Goal: Task Accomplishment & Management: Manage account settings

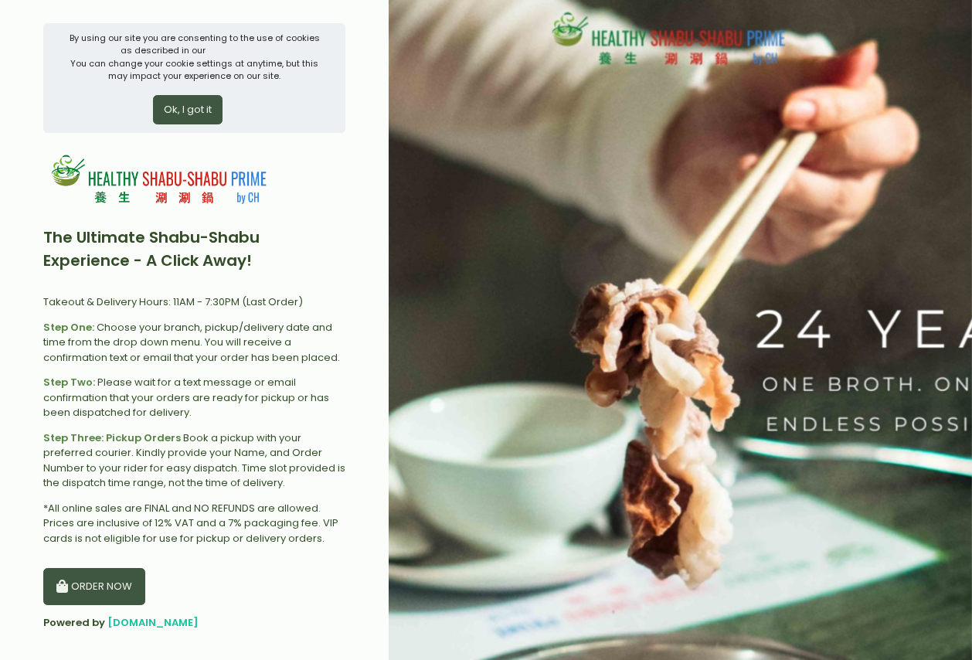
scroll to position [208, 0]
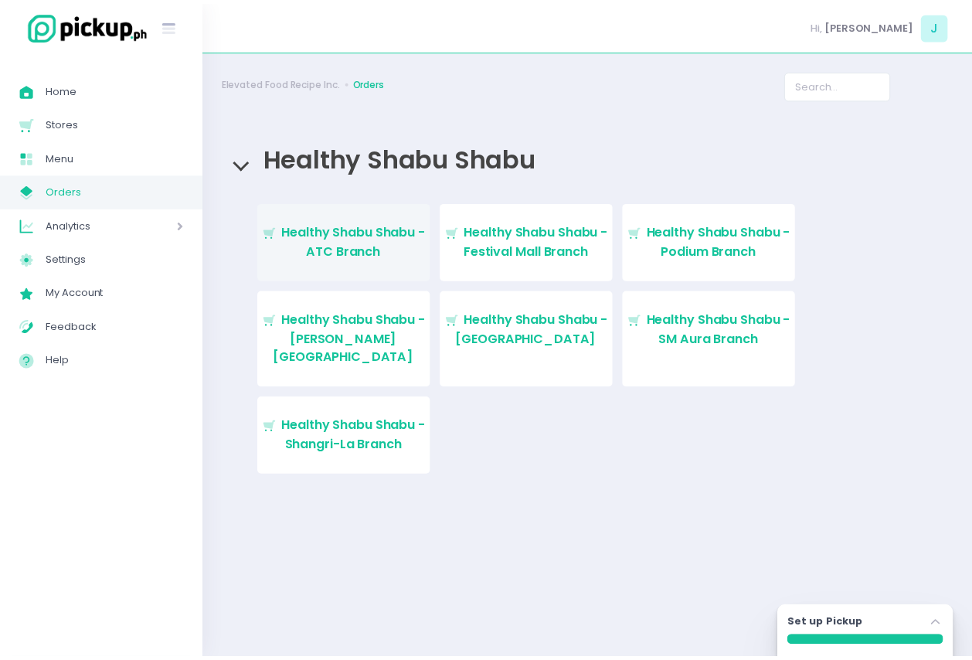
scroll to position [208, 0]
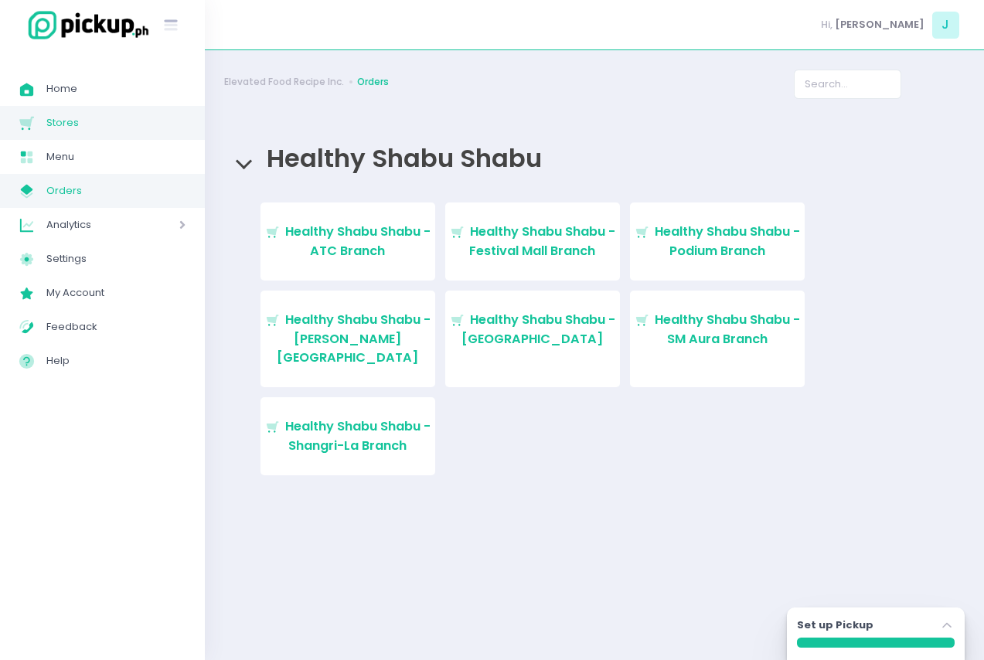
click at [133, 117] on span "Stores" at bounding box center [115, 123] width 139 height 20
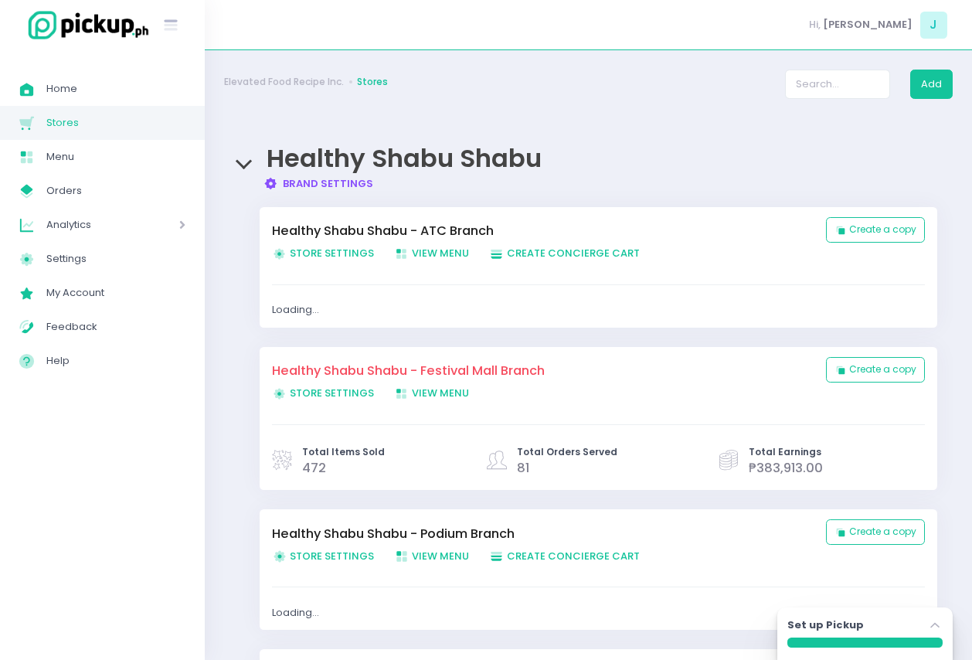
click at [346, 189] on link "Brand Settings Created with Sketch. Brand Settings" at bounding box center [319, 183] width 111 height 15
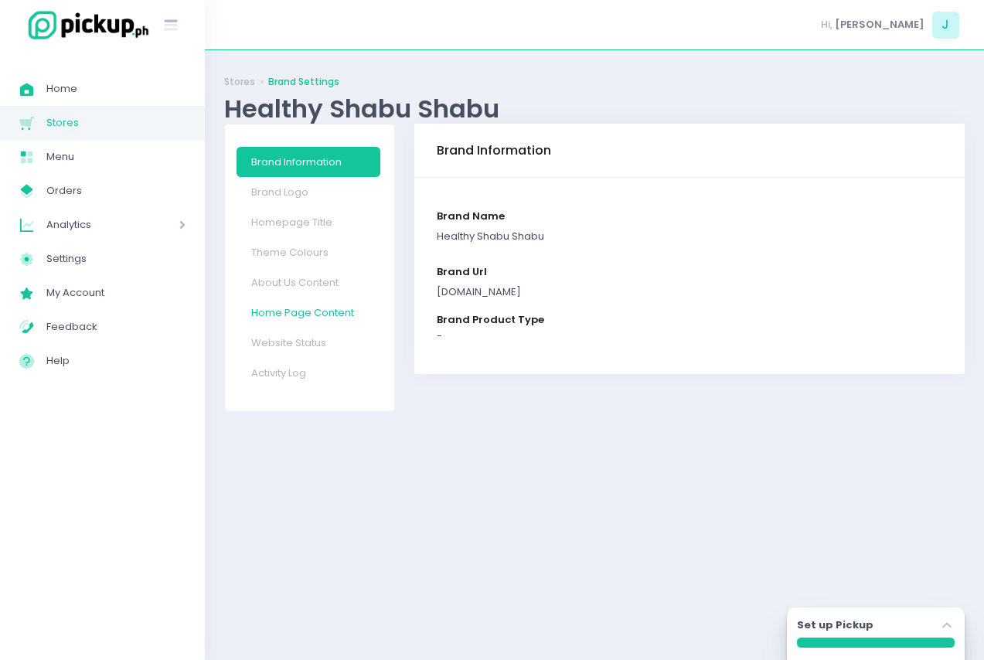
click at [318, 318] on link "Home Page Content" at bounding box center [309, 313] width 144 height 30
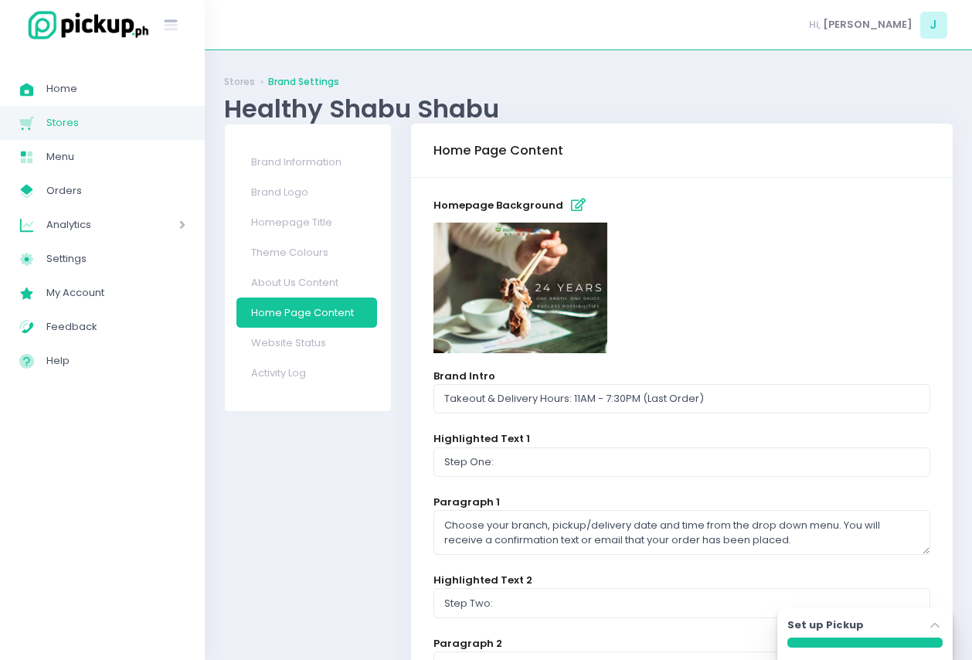
click at [571, 208] on icon "button" at bounding box center [578, 205] width 15 height 13
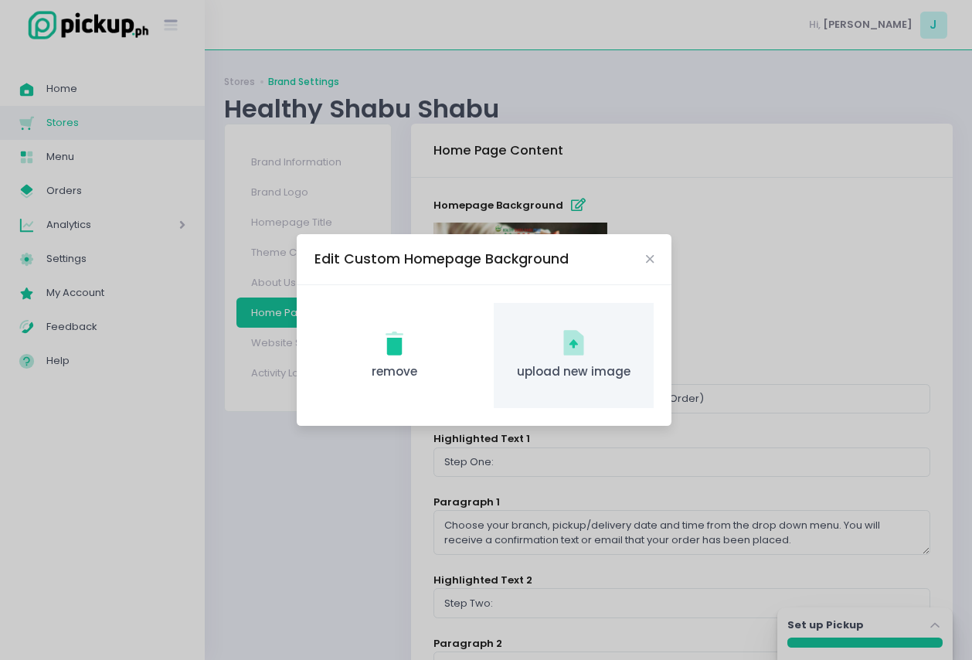
click at [588, 346] on icon "upload new image Created with Sketch." at bounding box center [574, 343] width 30 height 30
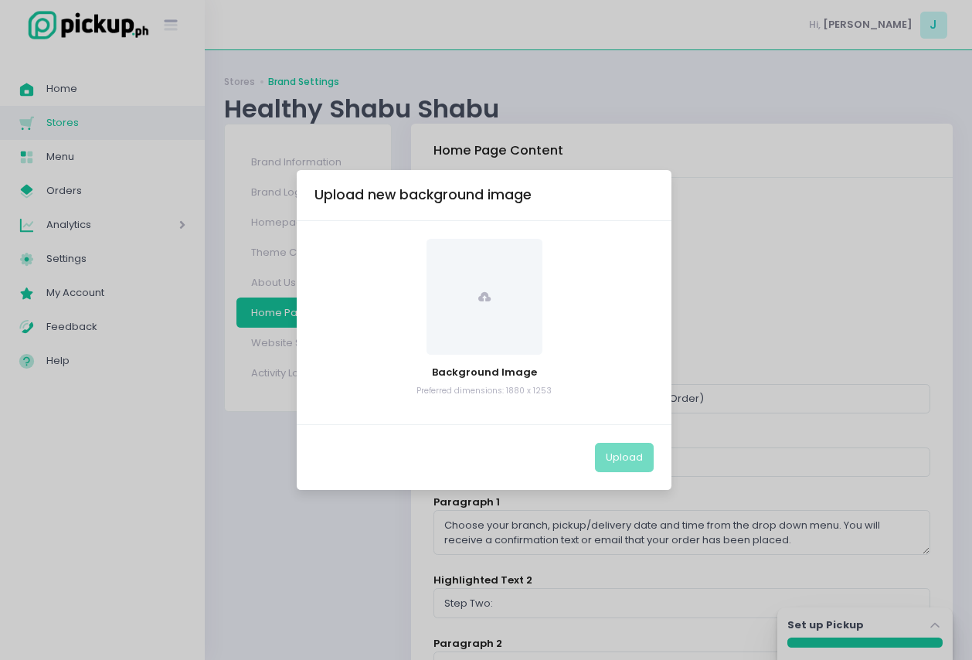
click at [527, 311] on span at bounding box center [485, 297] width 116 height 116
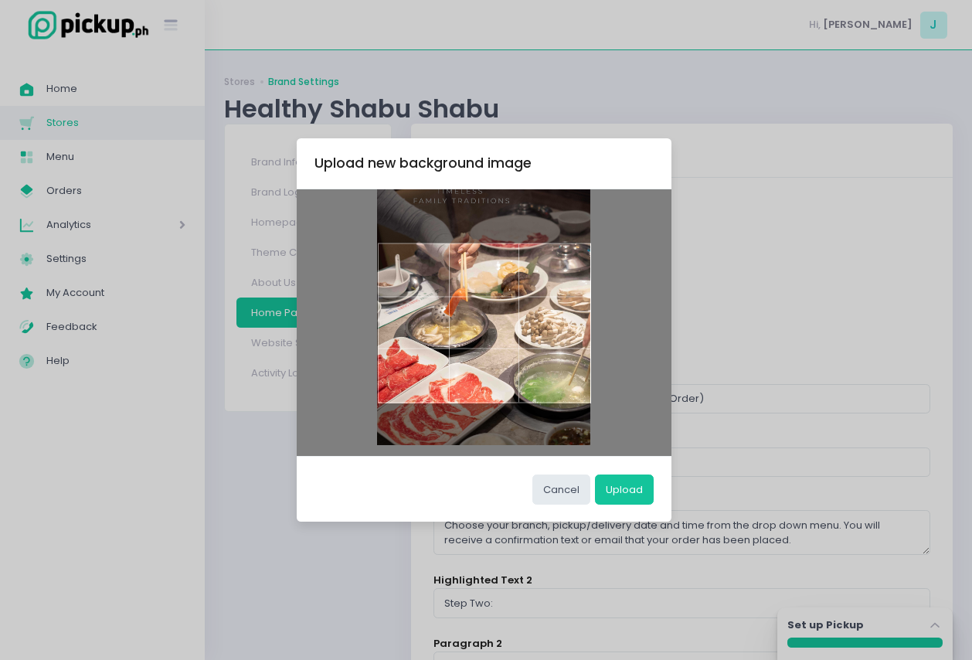
drag, startPoint x: 563, startPoint y: 373, endPoint x: 560, endPoint y: 366, distance: 8.1
click at [560, 366] on div at bounding box center [484, 323] width 213 height 160
click at [630, 482] on button "Upload" at bounding box center [624, 489] width 59 height 29
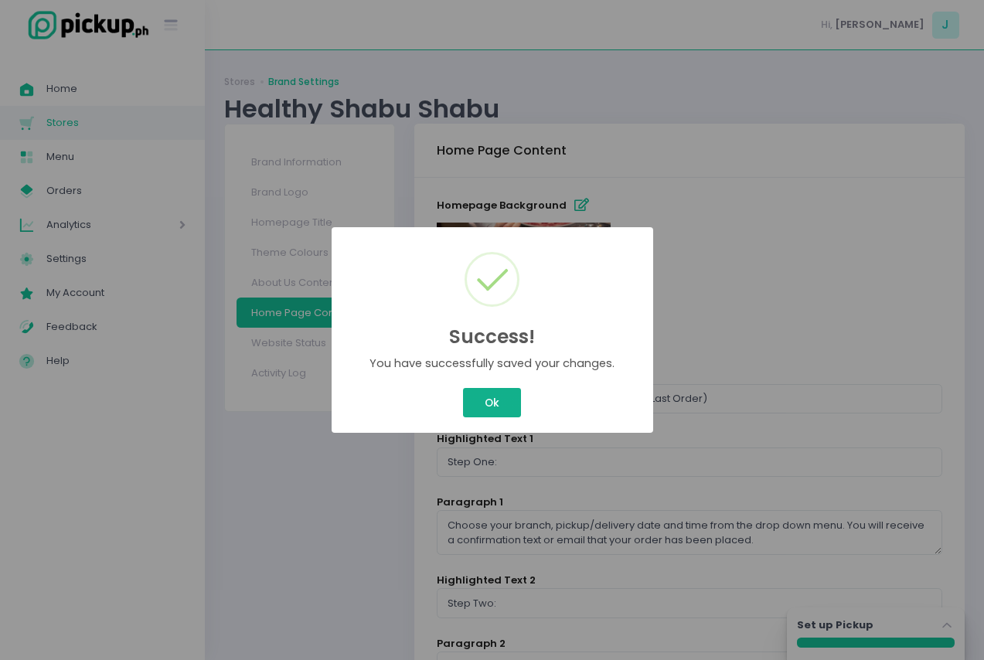
click at [496, 408] on button "Ok" at bounding box center [491, 402] width 57 height 29
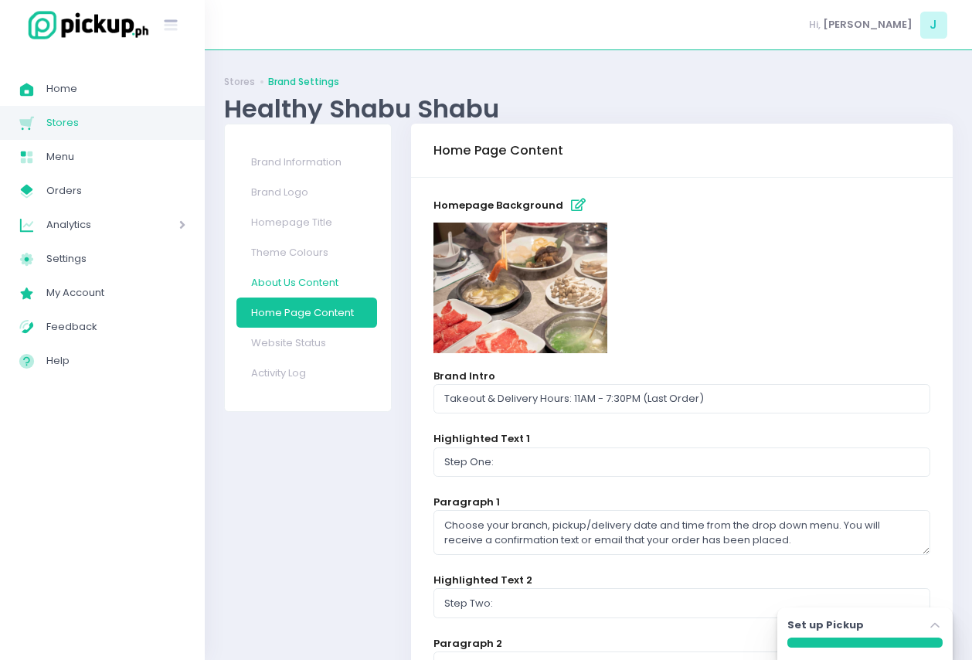
click at [347, 281] on link "About Us Content" at bounding box center [307, 282] width 141 height 30
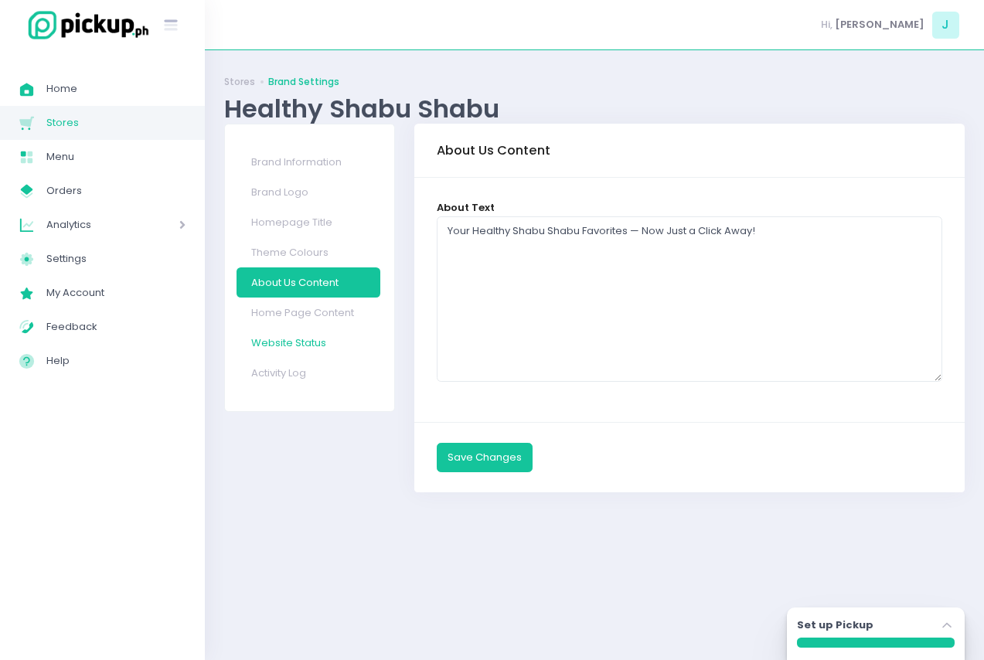
click at [325, 341] on link "Website Status" at bounding box center [309, 343] width 144 height 30
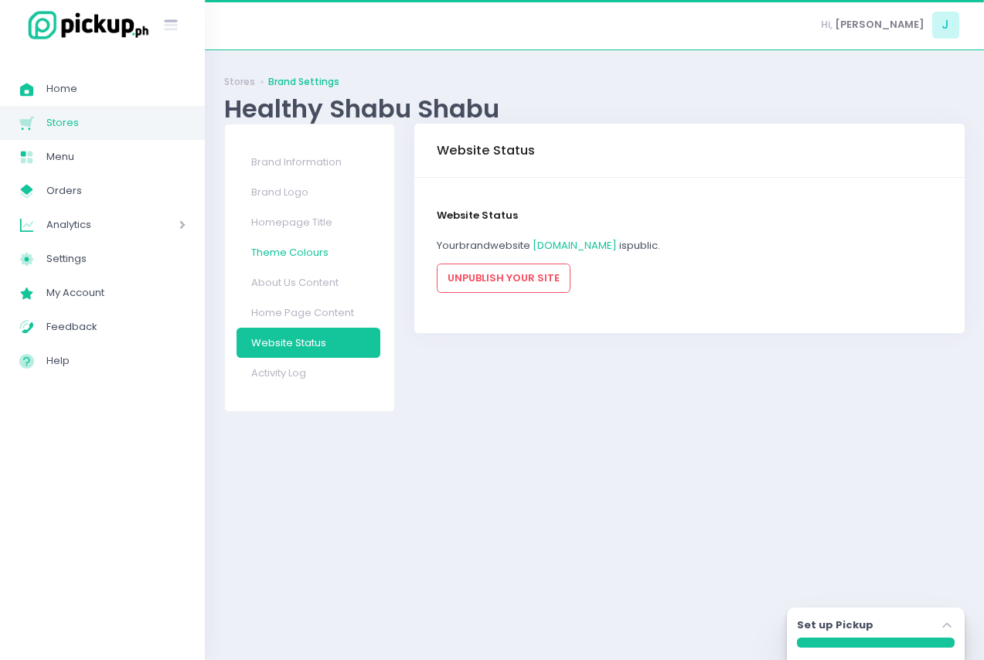
click at [318, 256] on link "Theme Colours" at bounding box center [309, 252] width 144 height 30
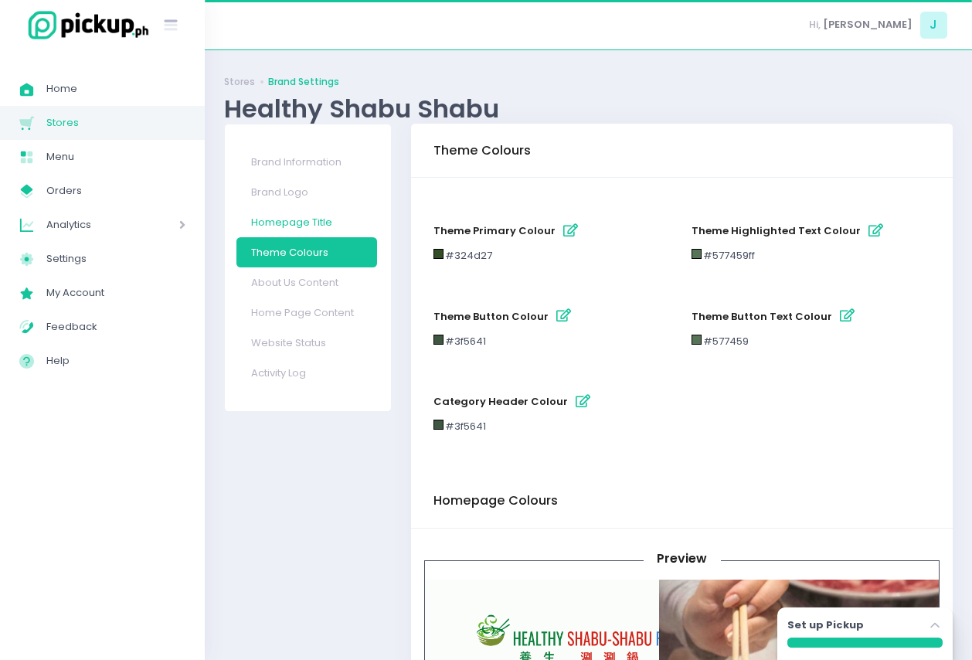
click at [316, 225] on link "Homepage Title" at bounding box center [307, 222] width 141 height 30
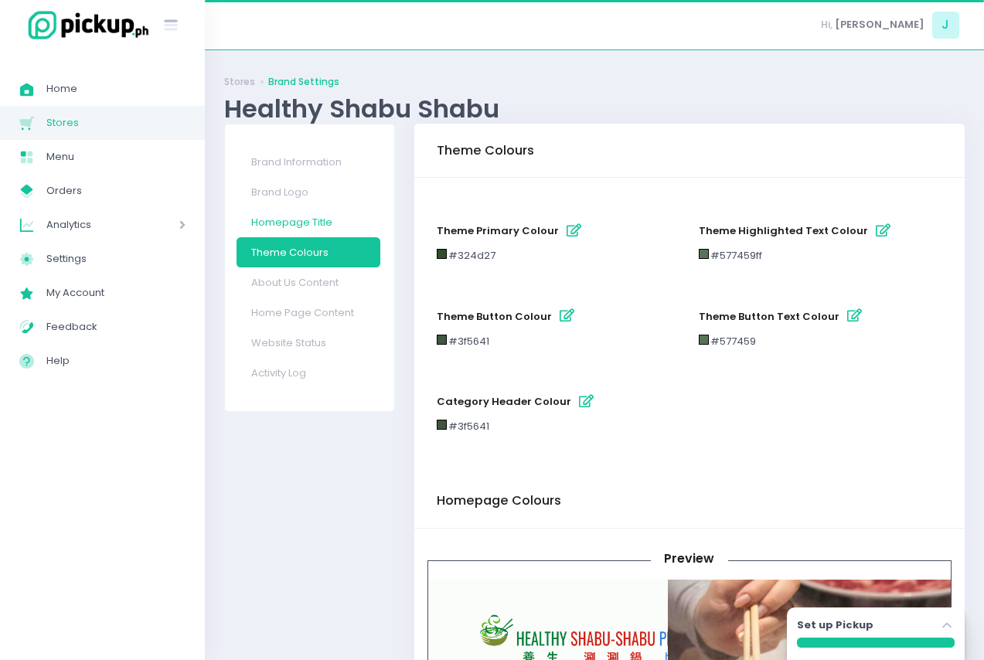
select select "small"
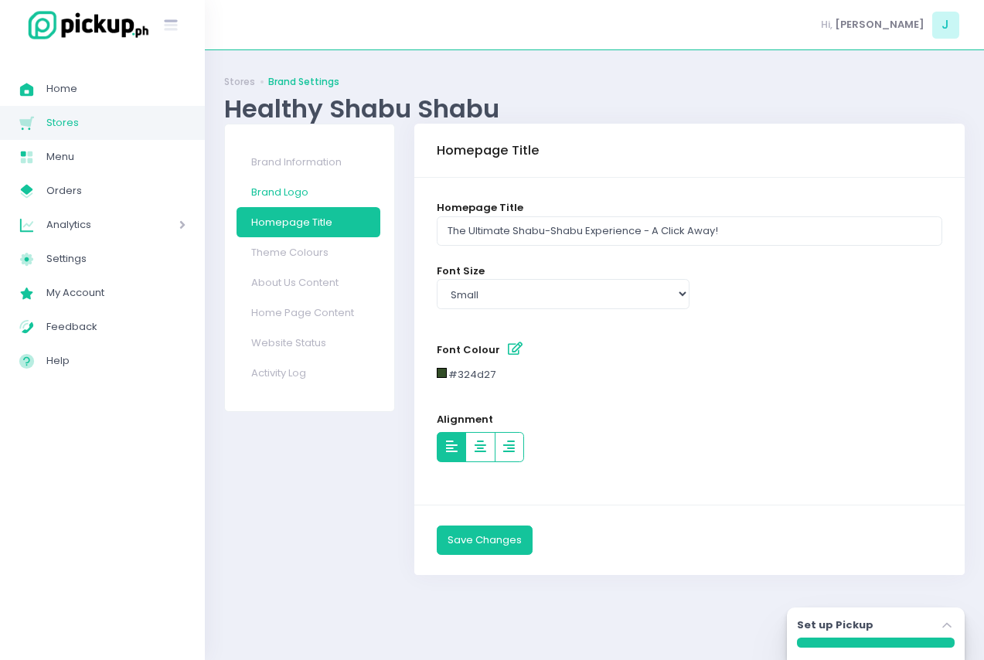
click at [322, 186] on link "Brand Logo" at bounding box center [309, 192] width 144 height 30
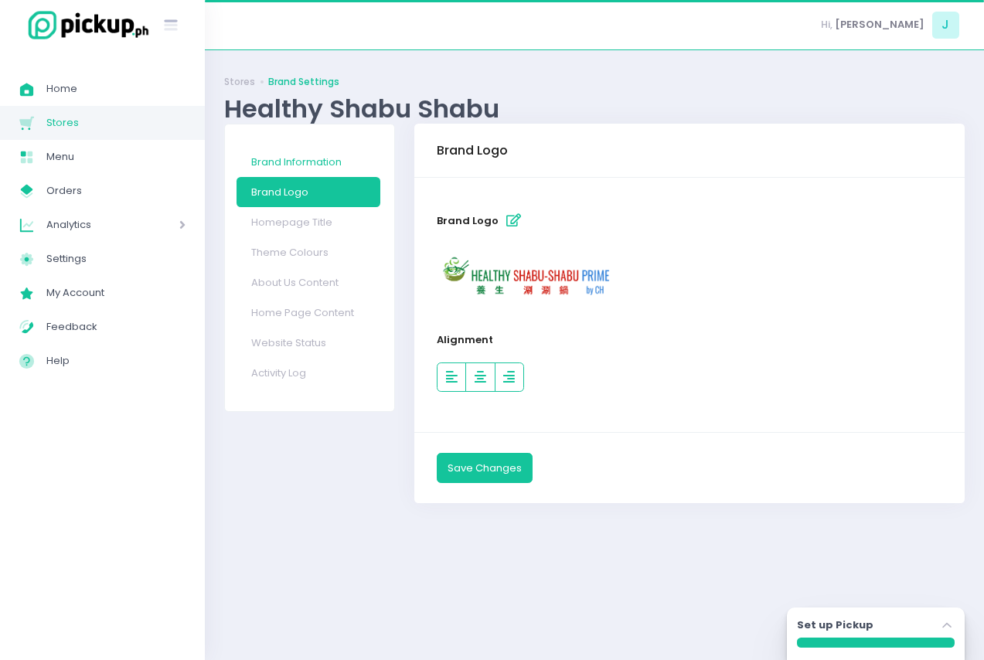
click at [334, 168] on link "Brand Information" at bounding box center [309, 162] width 144 height 30
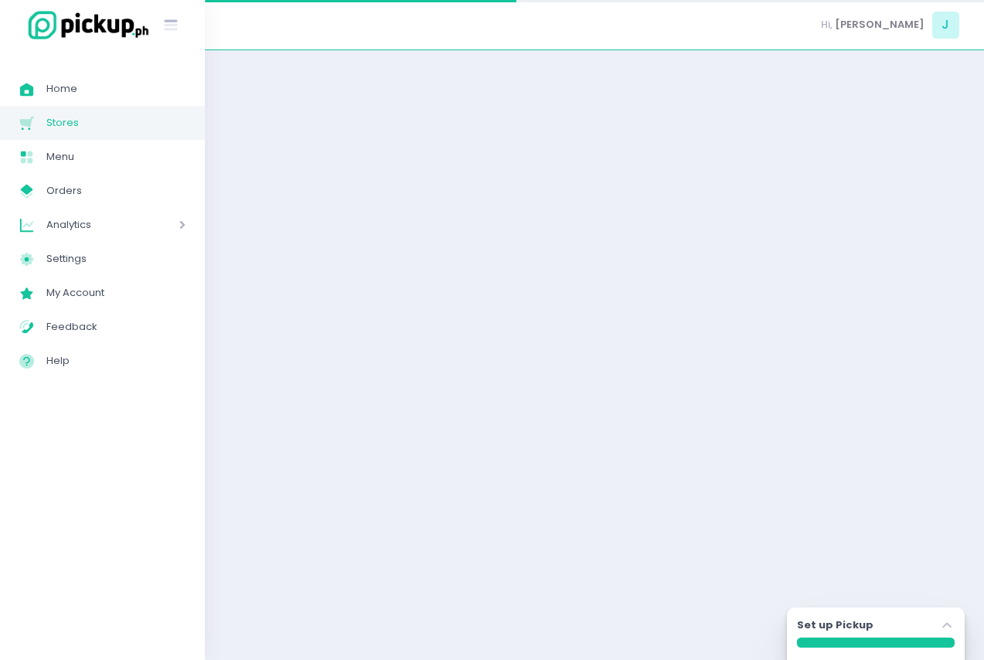
select select "small"
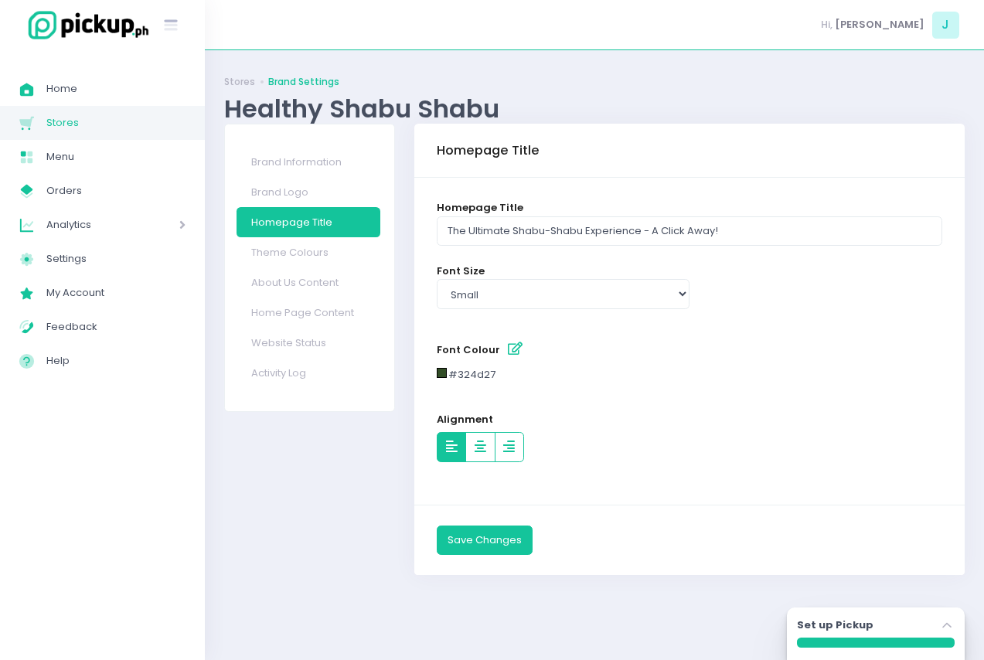
click at [80, 125] on span "Stores" at bounding box center [115, 123] width 139 height 20
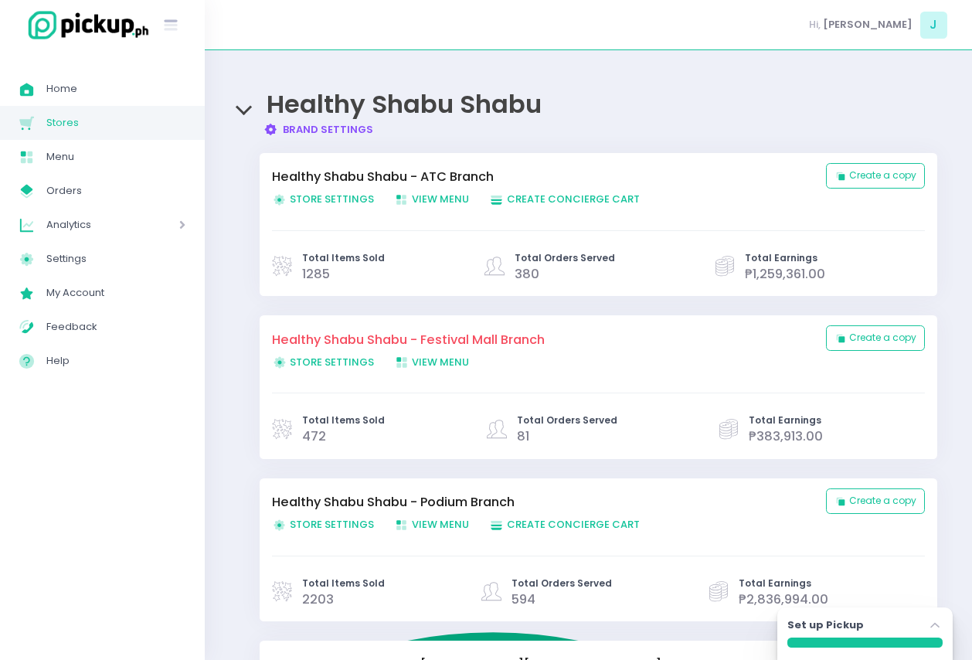
scroll to position [77, 0]
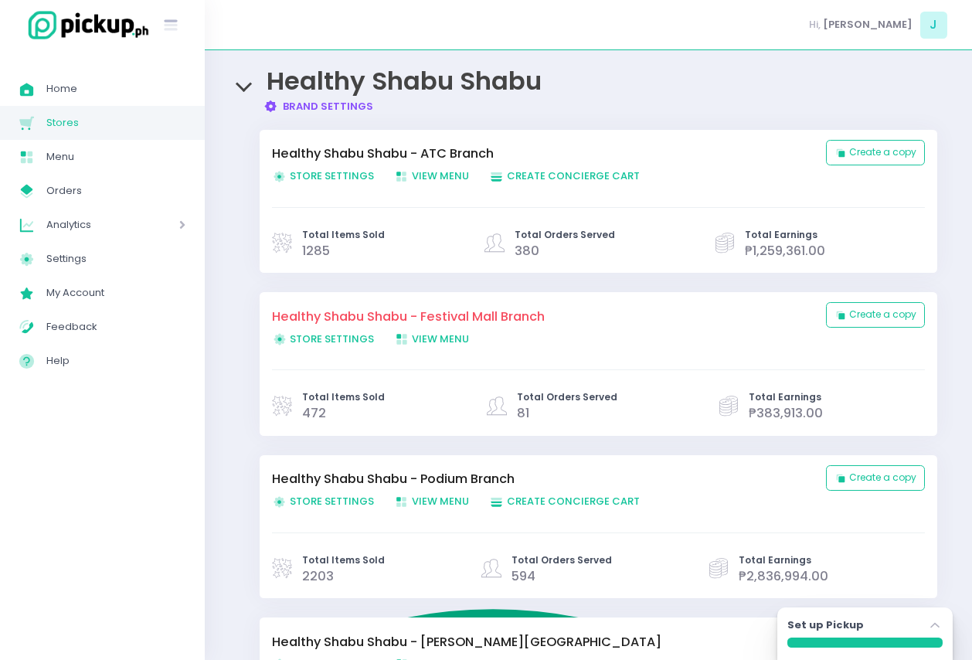
click at [341, 182] on span "Store Settings Created with Sketch. Store Settings" at bounding box center [323, 176] width 102 height 15
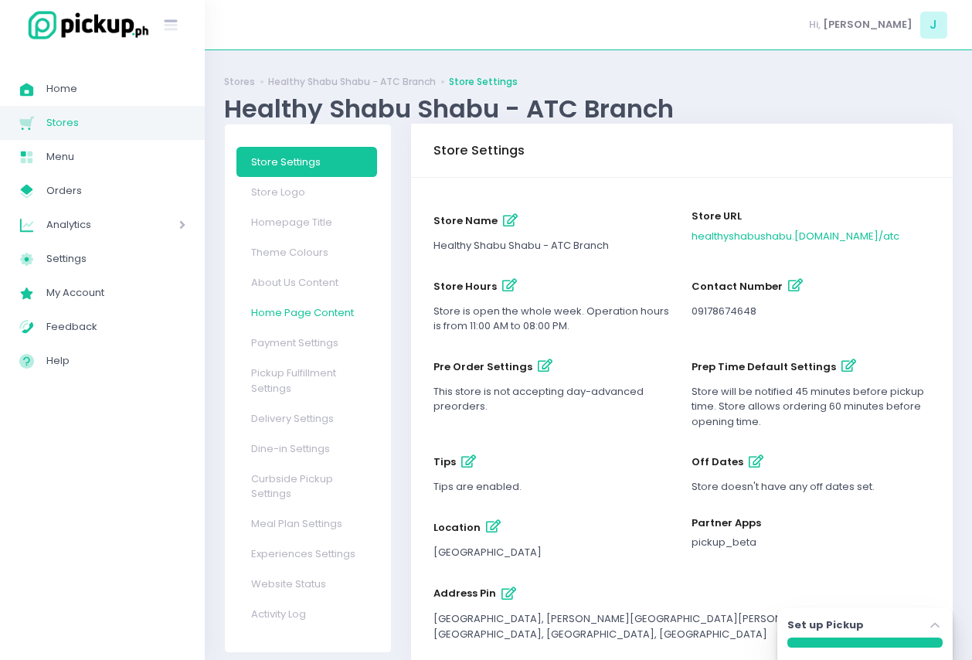
click at [335, 314] on link "Home Page Content" at bounding box center [307, 313] width 141 height 30
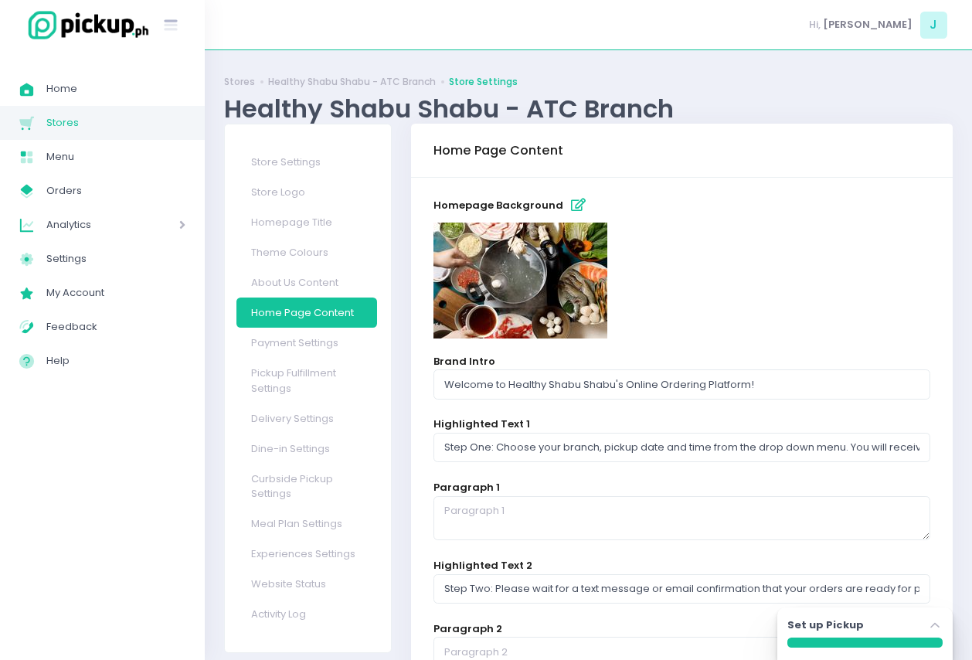
click at [571, 203] on icon "button" at bounding box center [578, 205] width 15 height 13
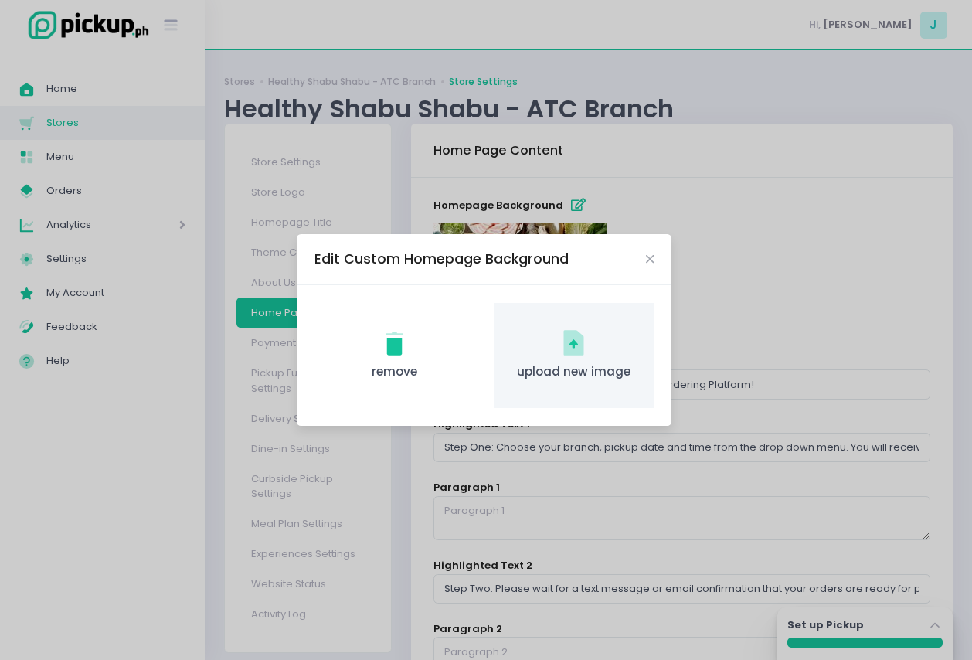
click at [540, 348] on div "upload new image Created with Sketch. upload new image" at bounding box center [574, 356] width 160 height 106
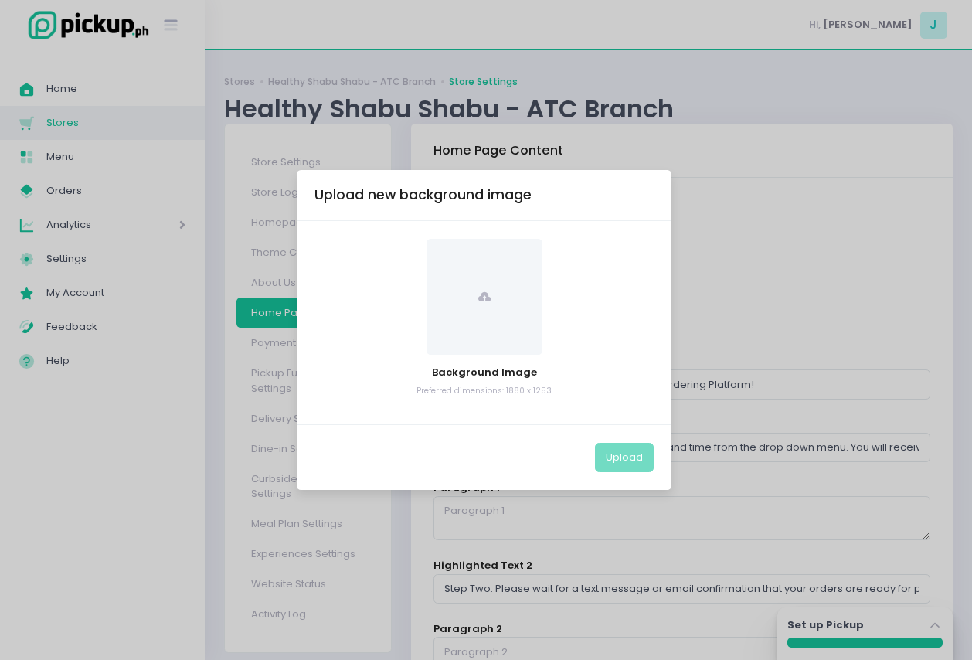
click at [482, 302] on icon at bounding box center [485, 297] width 12 height 12
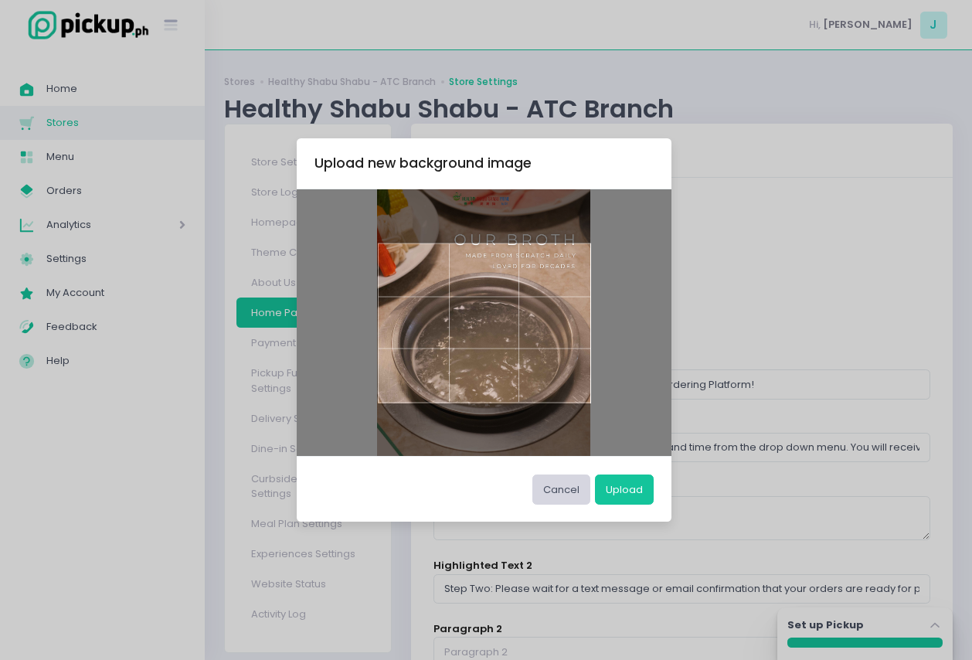
click at [565, 485] on button "Cancel" at bounding box center [562, 489] width 58 height 29
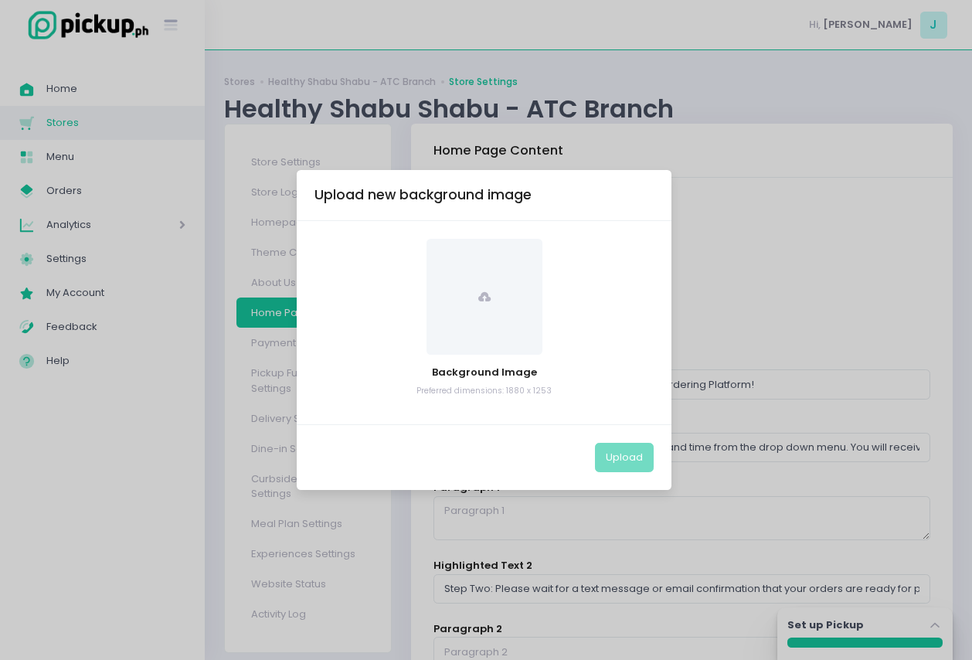
click at [484, 355] on div "Background Image Preferred dimensions: 1880 x 1253" at bounding box center [485, 318] width 340 height 158
drag, startPoint x: 417, startPoint y: 276, endPoint x: 438, endPoint y: 280, distance: 20.5
click at [419, 277] on div at bounding box center [485, 297] width 340 height 116
click at [487, 289] on span at bounding box center [485, 297] width 116 height 116
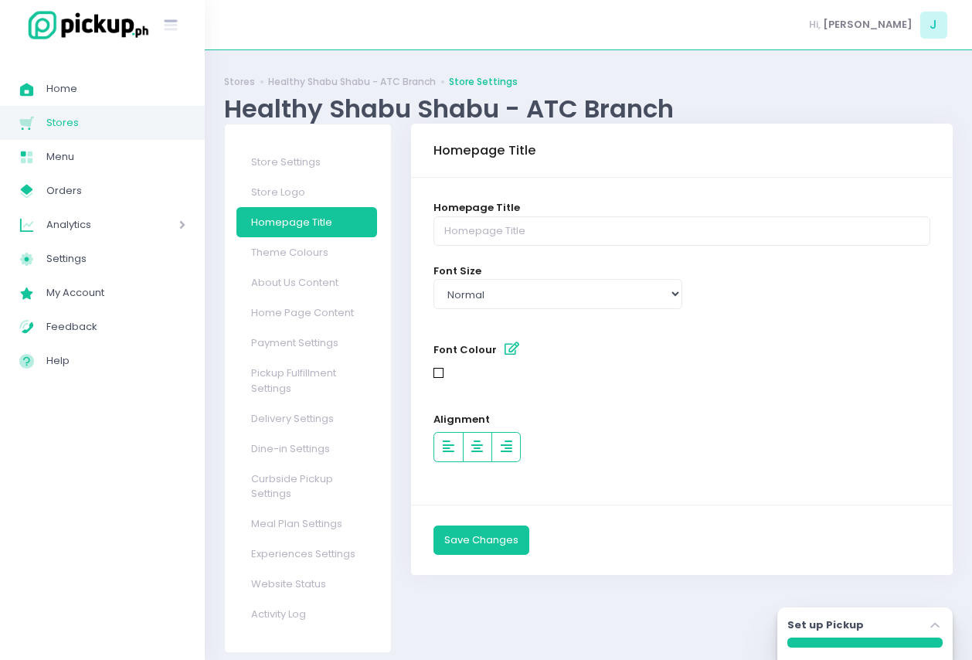
select select "normal"
click at [310, 190] on link "Store Logo" at bounding box center [307, 192] width 141 height 30
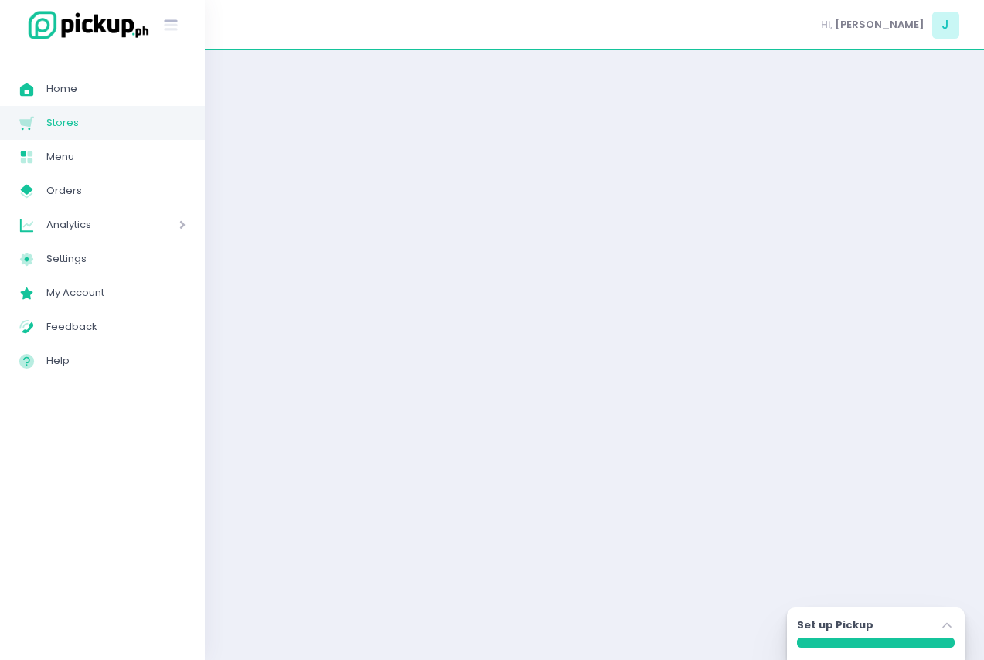
select select "normal"
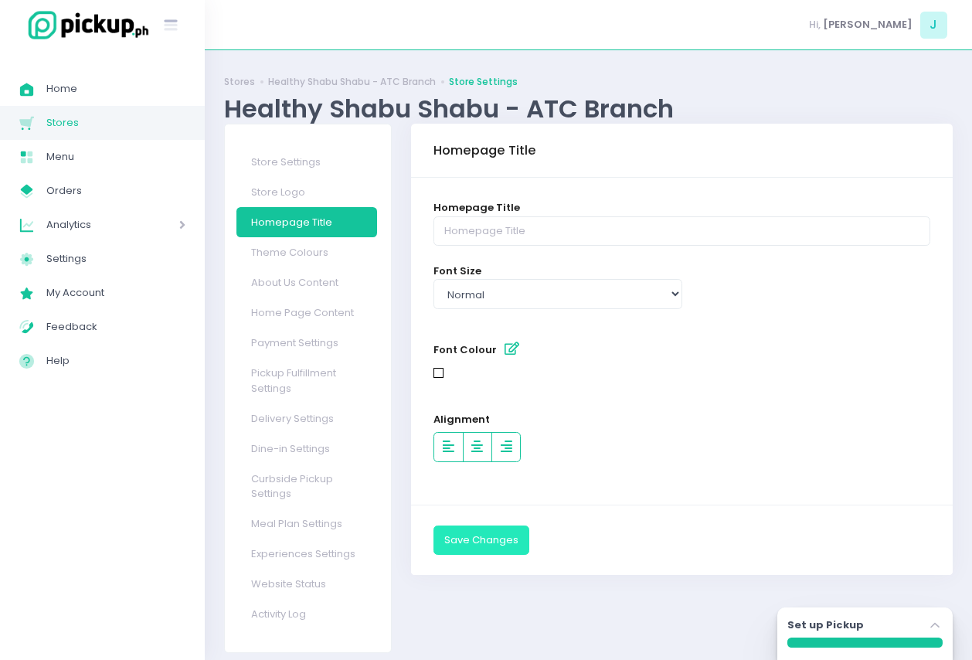
click at [503, 536] on button "Save Changes" at bounding box center [482, 540] width 96 height 29
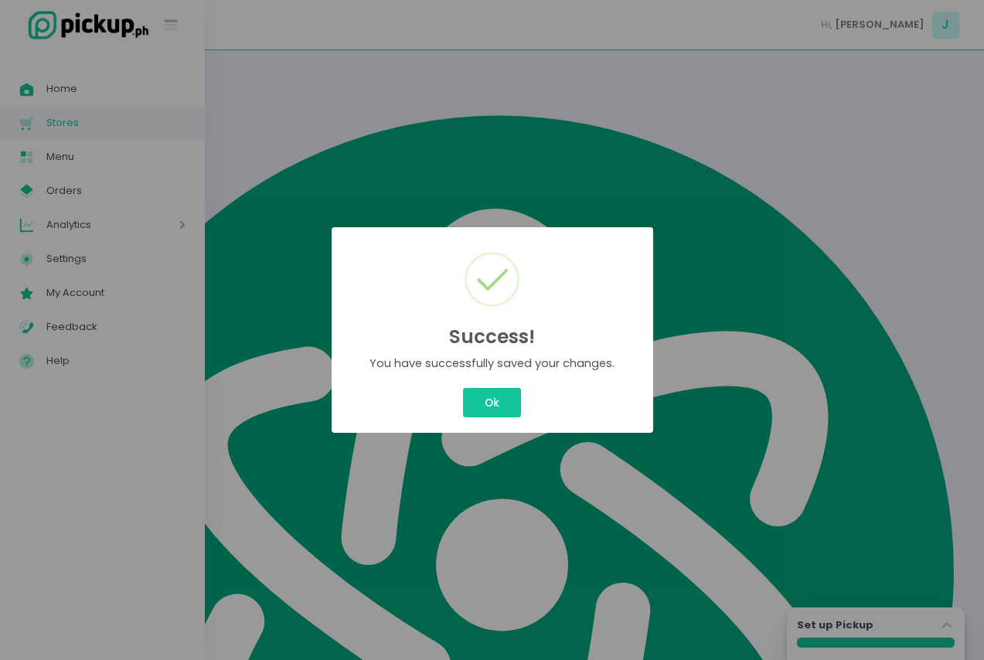
select select "normal"
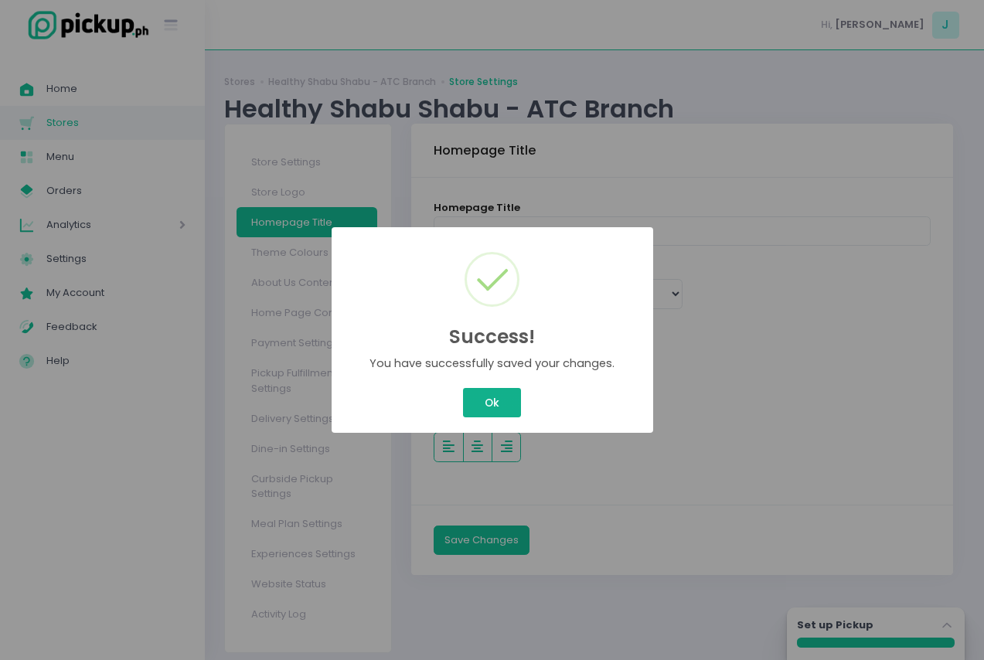
click at [472, 390] on button "Ok" at bounding box center [491, 402] width 57 height 29
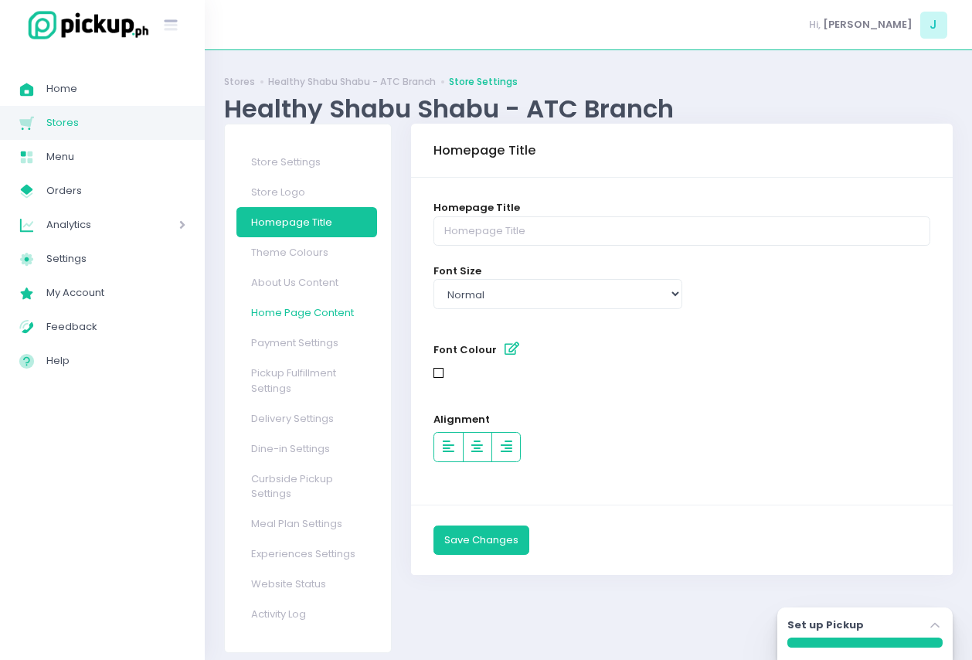
click at [349, 305] on link "Home Page Content" at bounding box center [307, 313] width 141 height 30
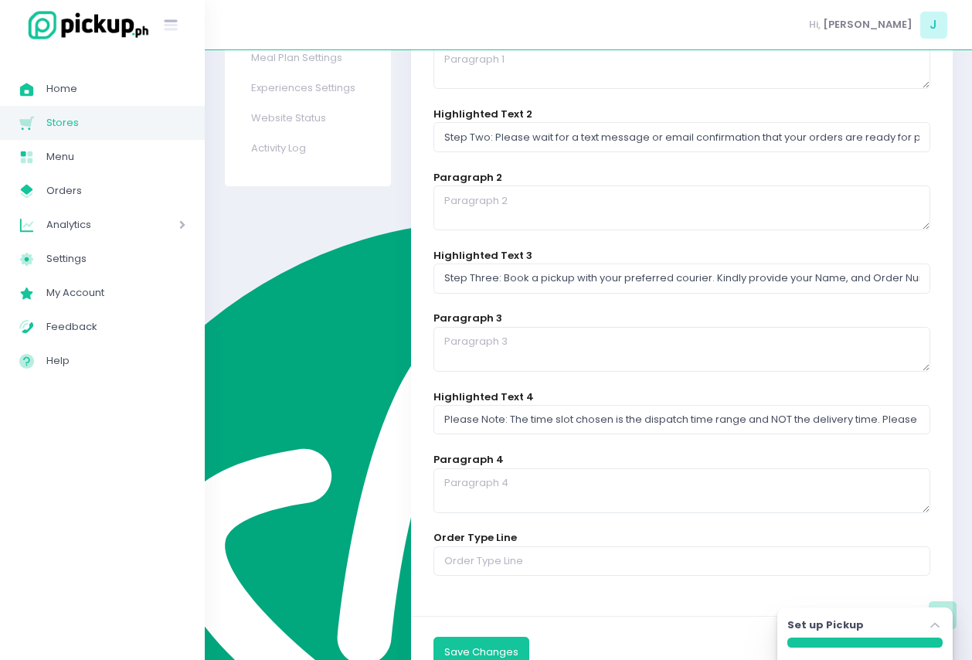
scroll to position [532, 0]
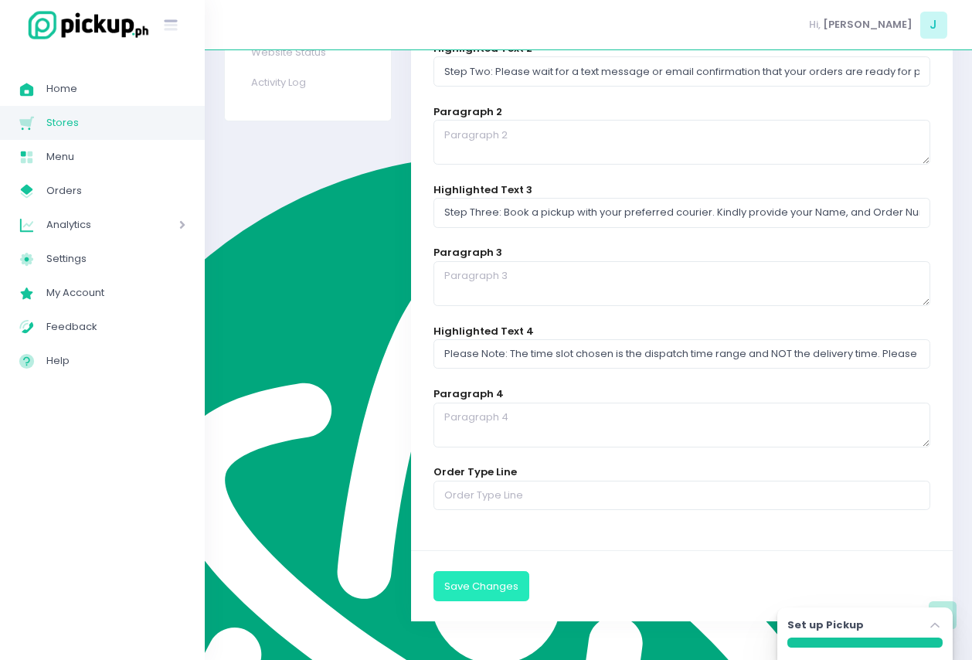
click at [493, 587] on button "Save Changes" at bounding box center [482, 585] width 96 height 29
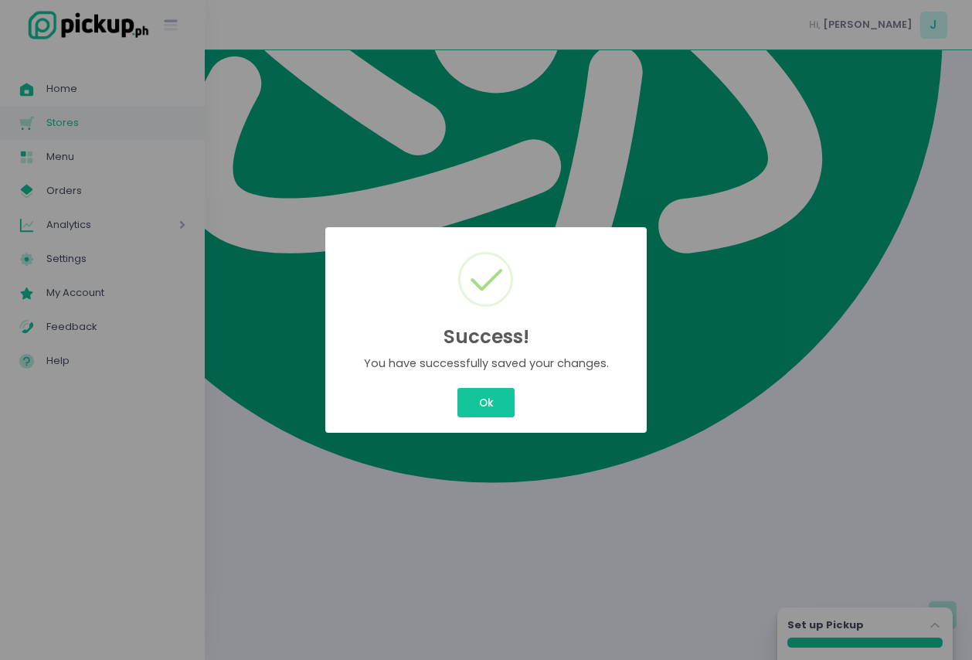
scroll to position [0, 0]
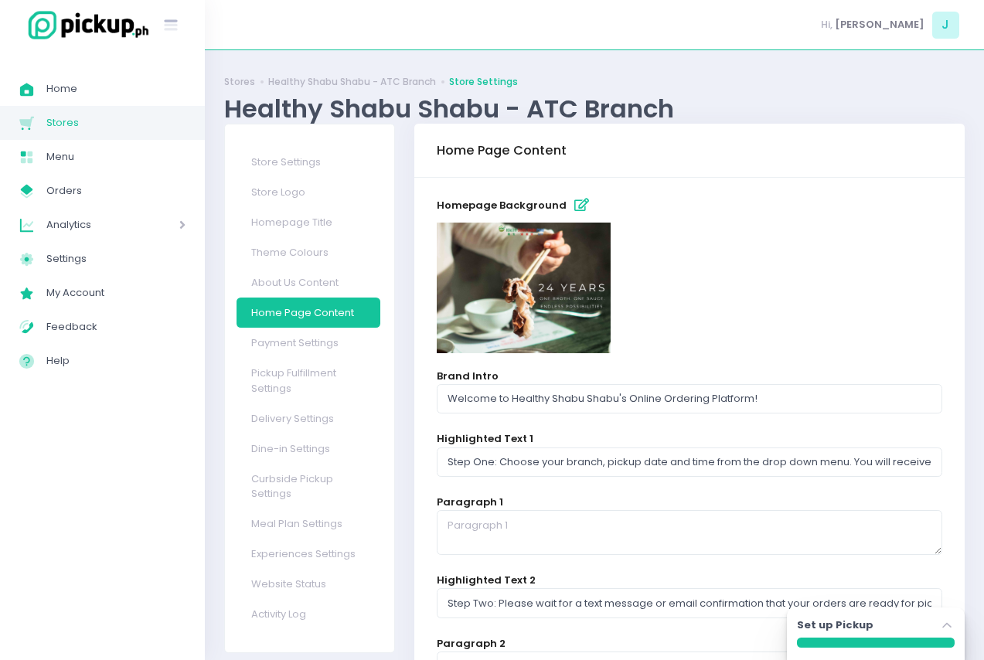
select select "normal"
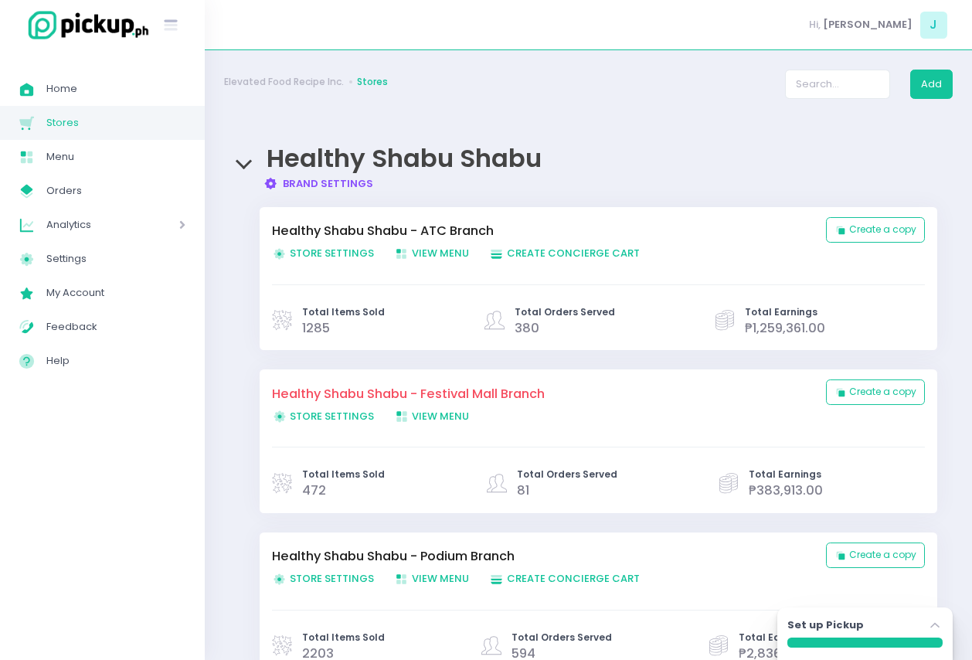
click at [356, 578] on span "Store Settings Created with Sketch. Store Settings" at bounding box center [323, 578] width 102 height 15
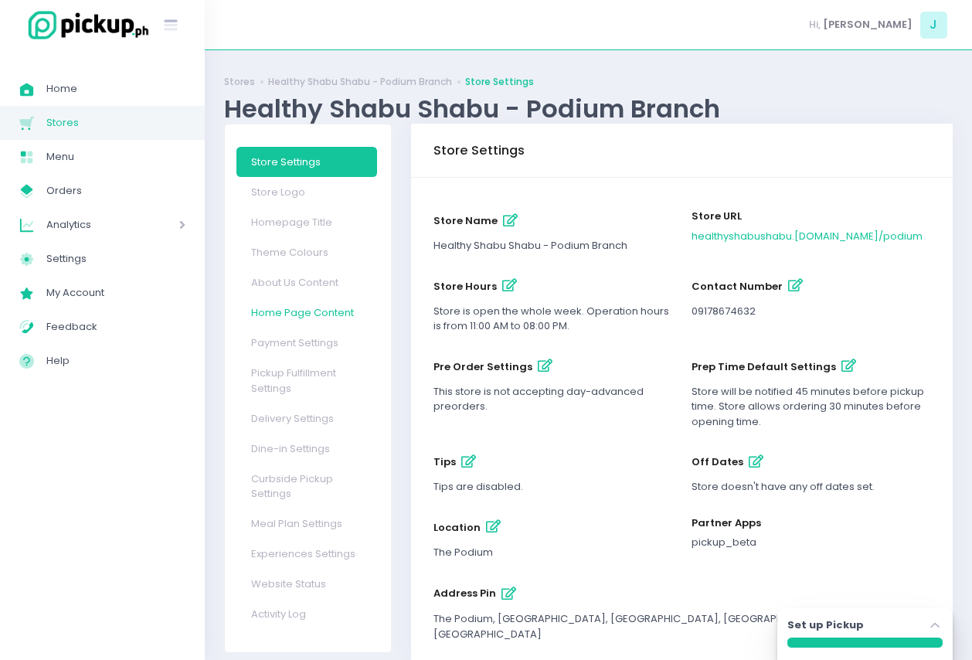
click at [328, 312] on link "Home Page Content" at bounding box center [307, 313] width 141 height 30
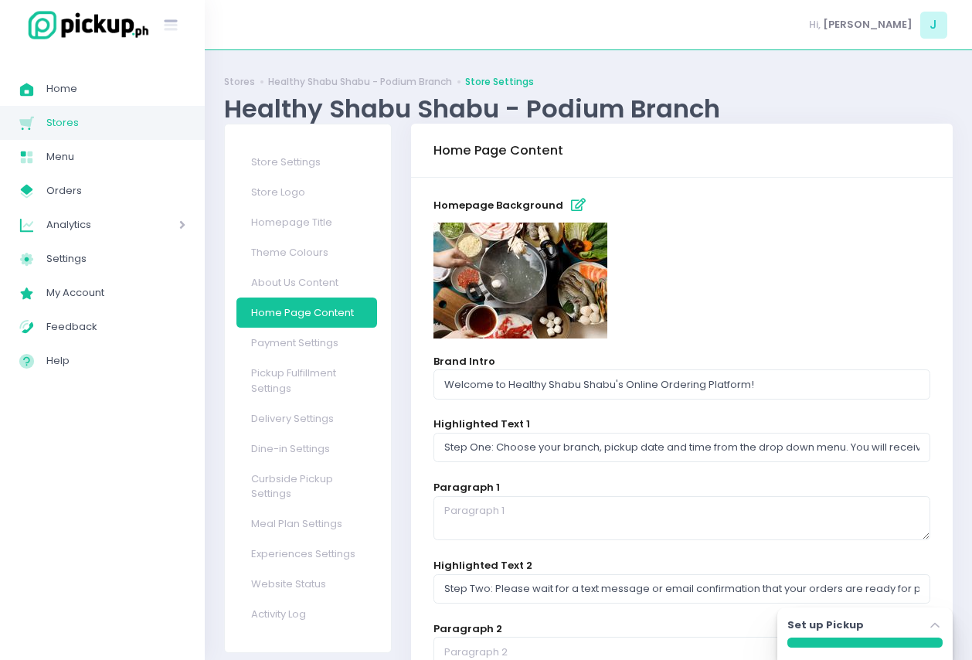
click at [573, 206] on icon "button" at bounding box center [578, 205] width 15 height 13
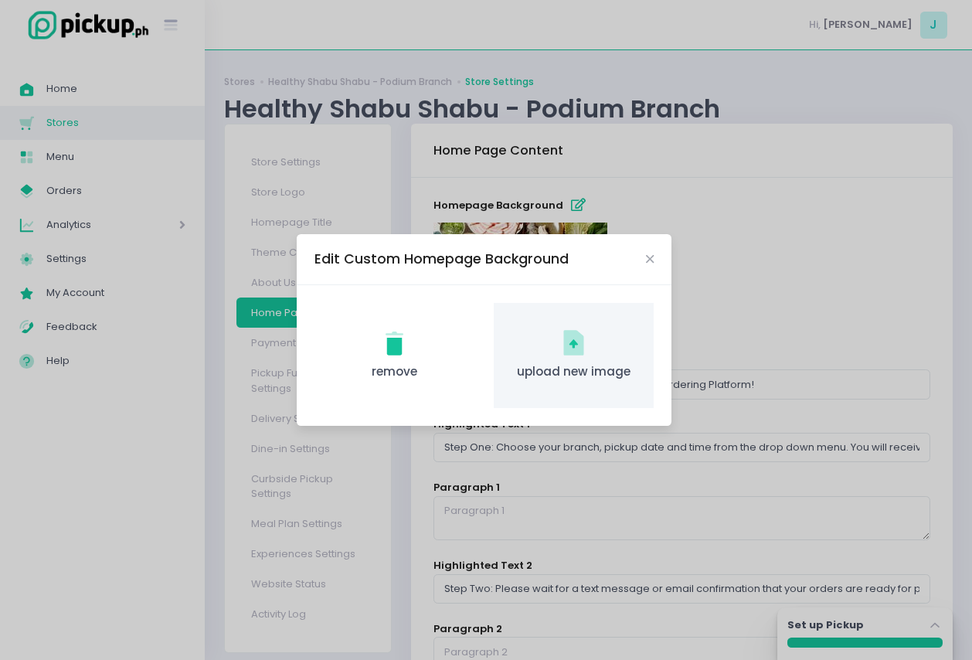
click at [588, 342] on icon "upload new image Created with Sketch." at bounding box center [574, 343] width 30 height 30
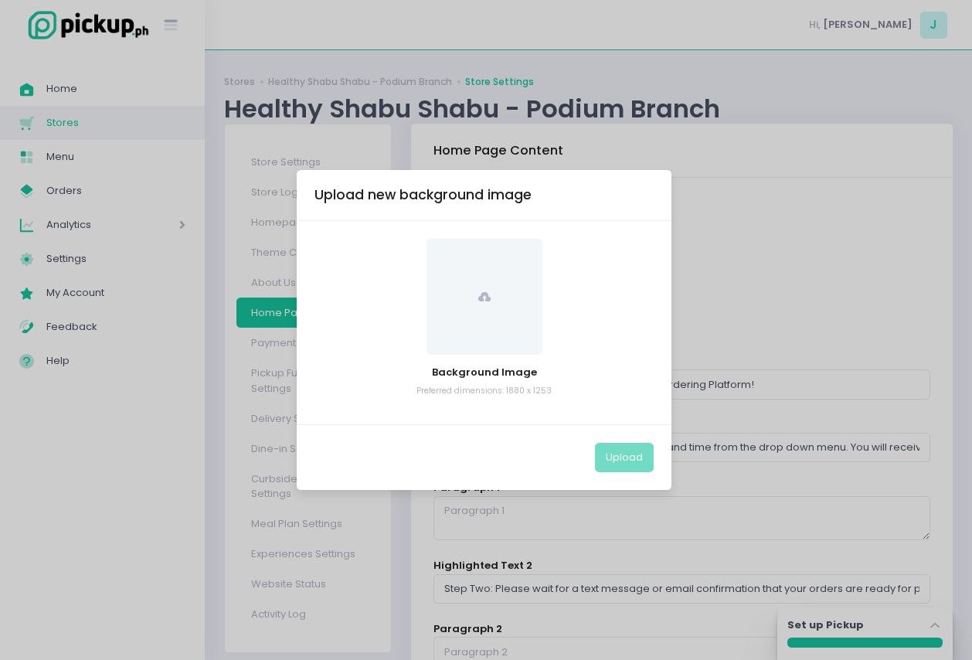
click at [487, 322] on span at bounding box center [485, 297] width 116 height 116
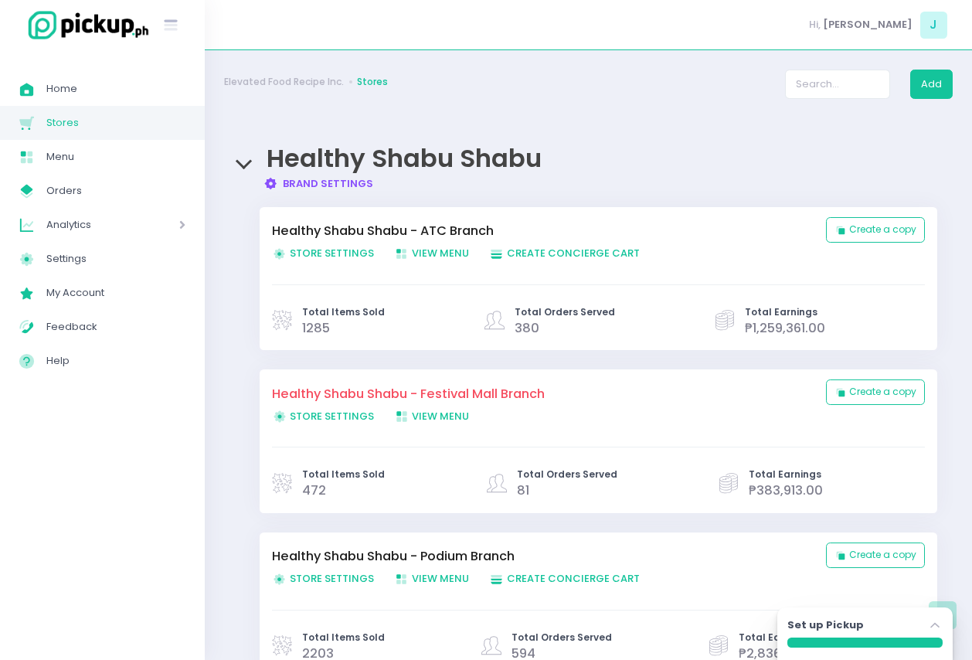
scroll to position [519, 0]
